Goal: Check status: Check status

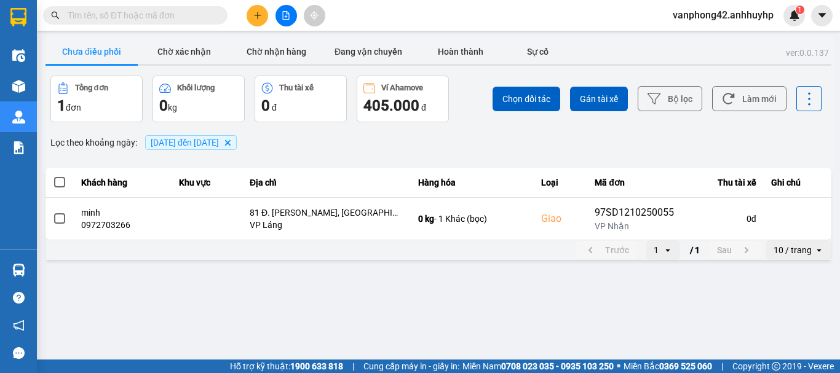
click at [274, 57] on button "Chờ nhận hàng" at bounding box center [276, 51] width 92 height 25
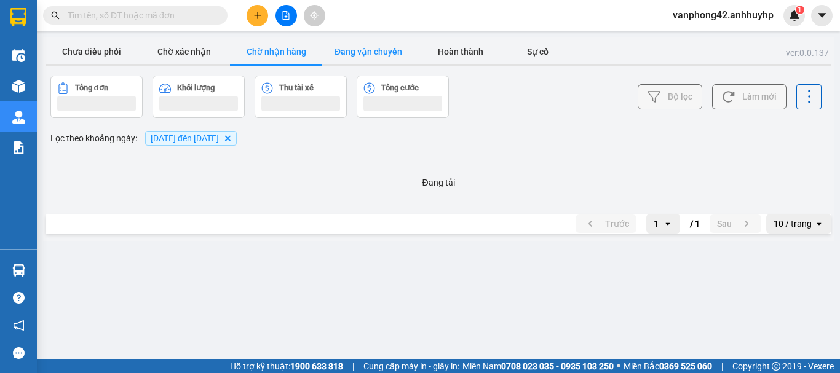
click at [367, 48] on button "Đang vận chuyển" at bounding box center [368, 51] width 92 height 25
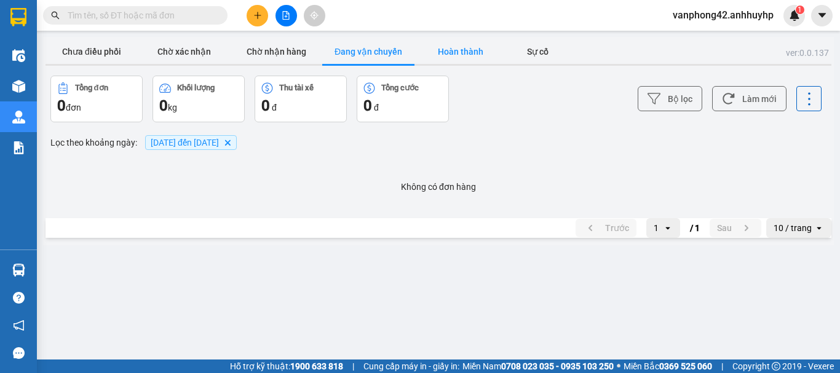
click at [470, 49] on button "Hoàn thành" at bounding box center [460, 51] width 92 height 25
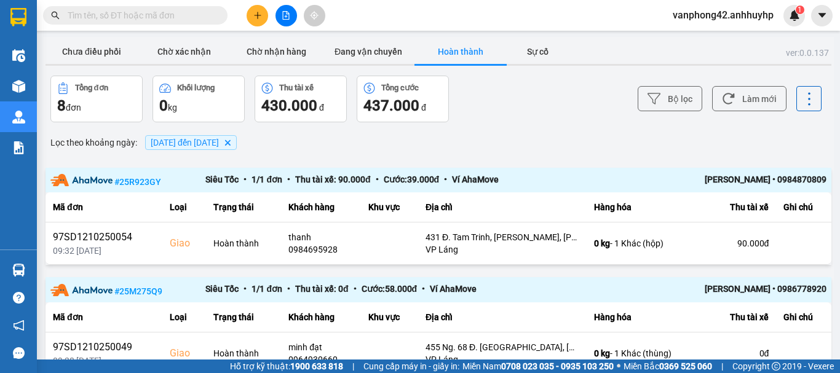
click at [370, 33] on main "ver: 0.0.137 Chưa điều phối Chờ xác nhận Chờ nhận hàng Đang vận chuyển Hoàn thà…" at bounding box center [420, 180] width 840 height 360
click at [366, 49] on button "Đang vận chuyển" at bounding box center [368, 51] width 92 height 25
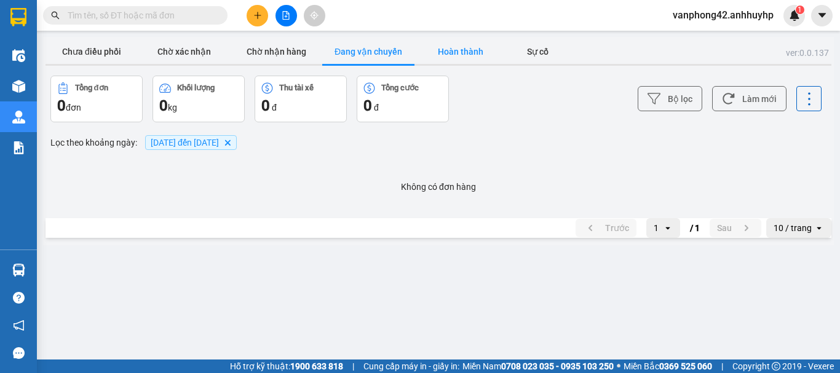
click at [444, 53] on button "Hoàn thành" at bounding box center [460, 51] width 92 height 25
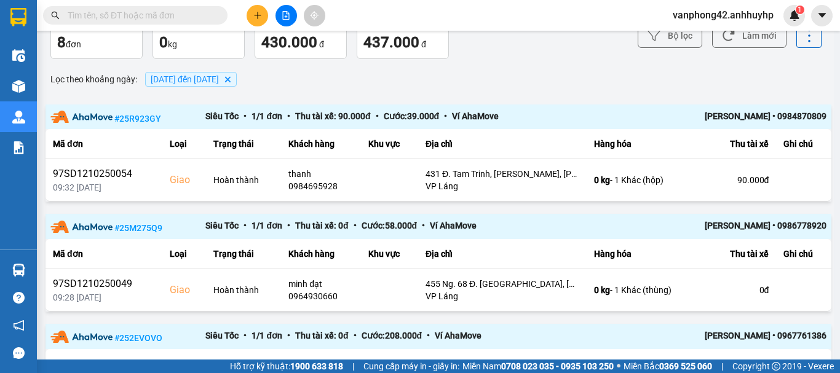
scroll to position [123, 0]
